Goal: Task Accomplishment & Management: Manage account settings

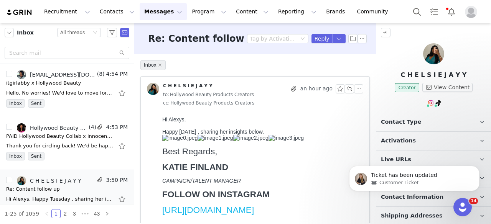
scroll to position [3258, 0]
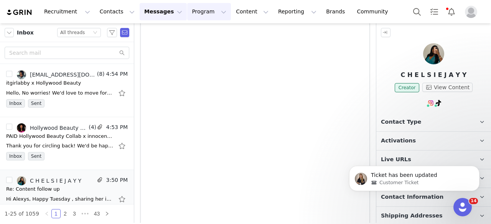
click at [204, 16] on button "Program Program" at bounding box center [209, 11] width 44 height 17
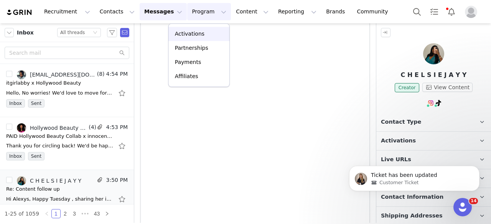
click at [189, 37] on p "Activations" at bounding box center [190, 34] width 30 height 8
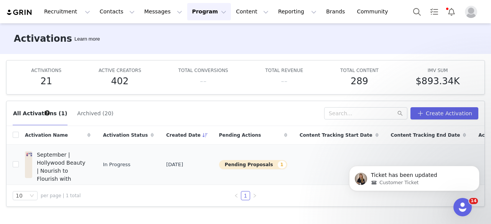
click at [67, 156] on span "September | Hollywood Beauty | Nourish to Flourish with Batana Oil" at bounding box center [61, 171] width 49 height 40
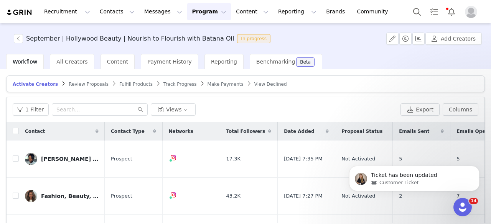
click at [79, 85] on span "Review Proposals" at bounding box center [89, 84] width 40 height 5
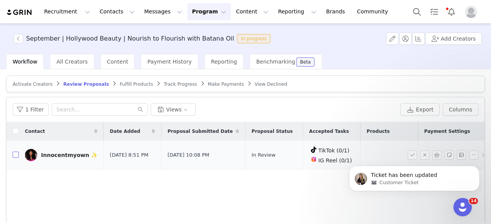
click at [17, 153] on input "checkbox" at bounding box center [16, 155] width 6 height 6
checkbox input "true"
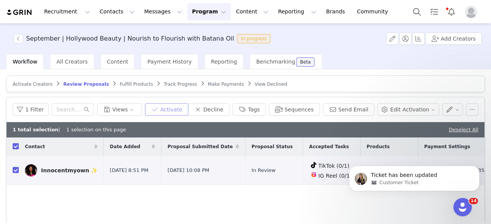
click at [185, 107] on button "Activate" at bounding box center [166, 109] width 43 height 12
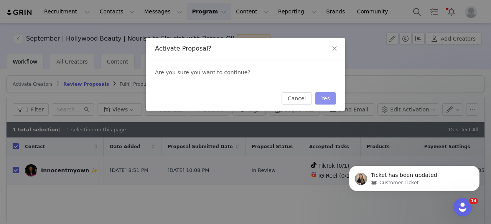
click at [323, 102] on button "Yes" at bounding box center [325, 98] width 21 height 12
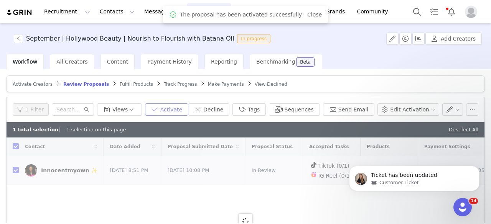
checkbox input "false"
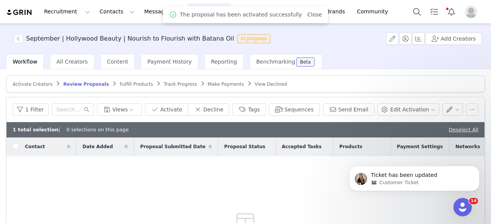
click at [133, 0] on div "Recruitment Recruitment Creator Search Curated Lists Landing Pages Web Extensio…" at bounding box center [245, 11] width 491 height 23
click at [140, 15] on button "Messages Messages" at bounding box center [163, 11] width 47 height 17
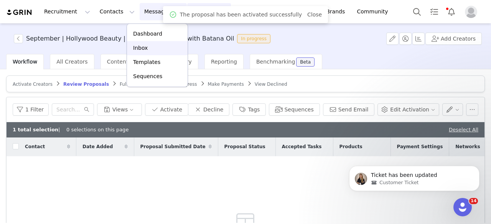
click at [149, 49] on div "Inbox" at bounding box center [156, 48] width 51 height 8
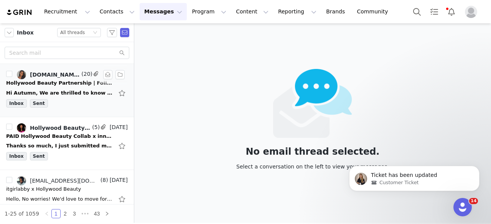
click at [69, 103] on div "Inbox Sent" at bounding box center [67, 104] width 122 height 11
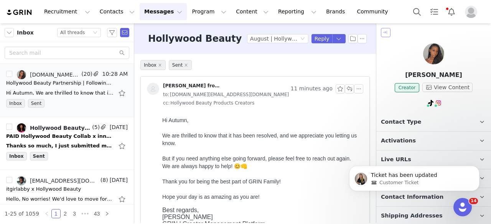
click at [382, 36] on button "button" at bounding box center [386, 32] width 10 height 9
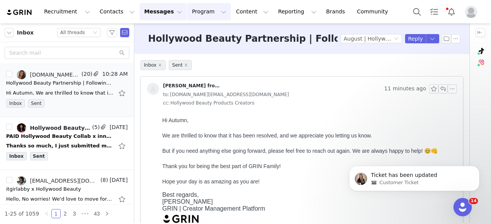
click at [201, 8] on button "Program Program" at bounding box center [209, 11] width 44 height 17
